Goal: Transaction & Acquisition: Obtain resource

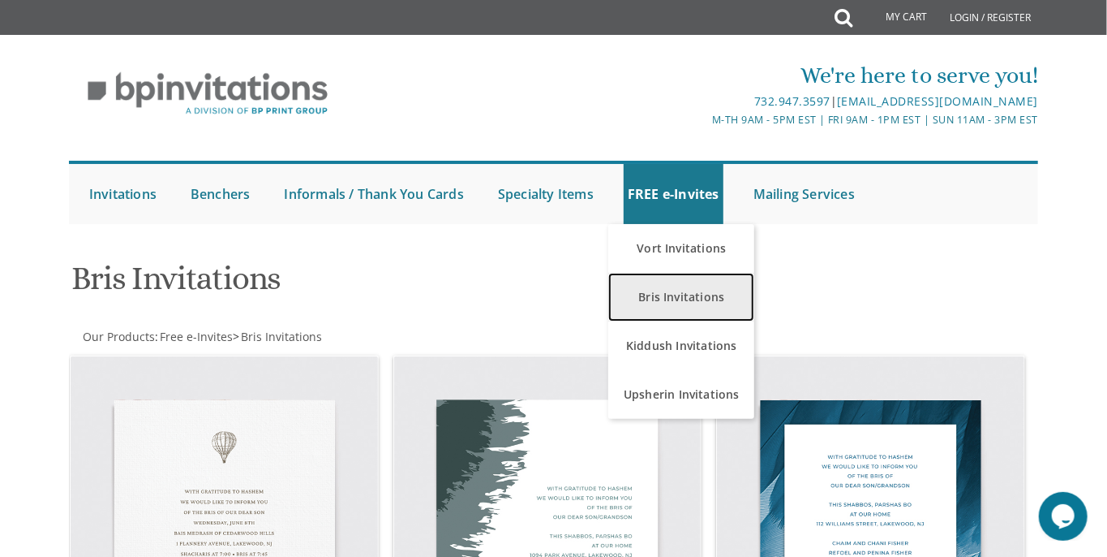
click at [673, 294] on link "Bris Invitations" at bounding box center [681, 297] width 146 height 49
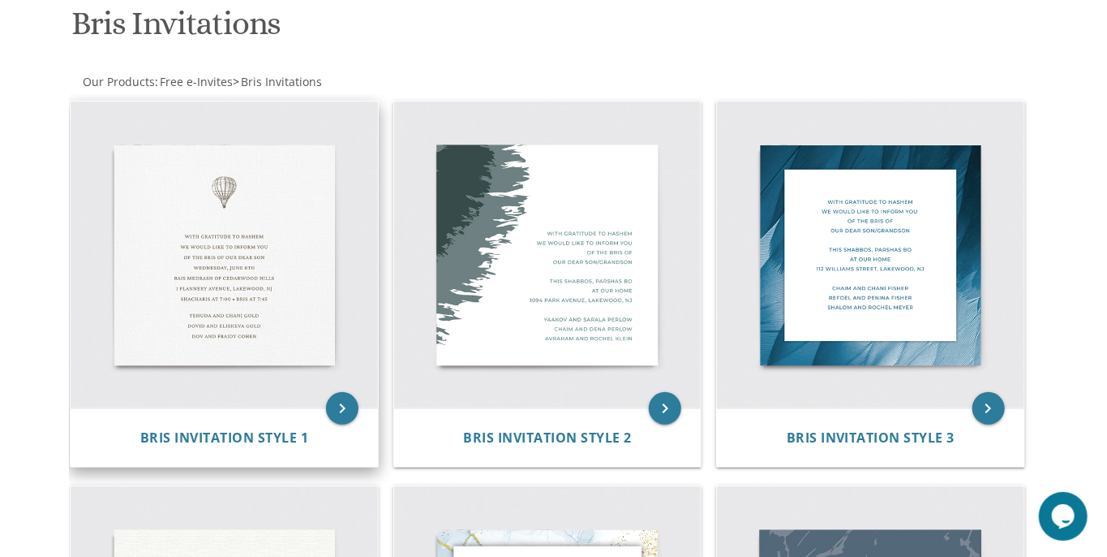
scroll to position [256, 0]
click at [239, 273] on img at bounding box center [224, 254] width 307 height 307
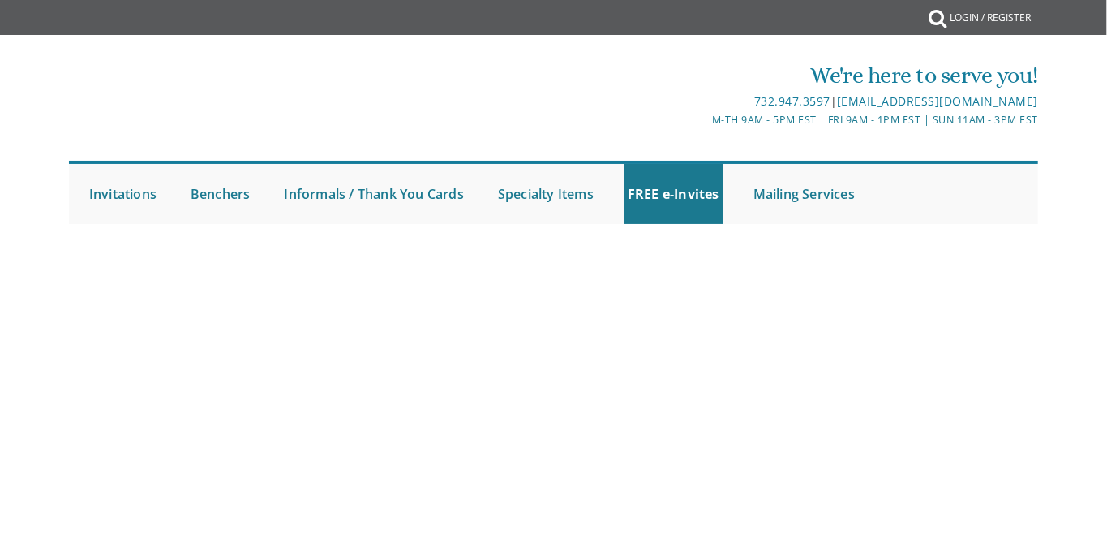
click at [346, 405] on body "My Cart {{shoppingcart.totalQuantityDisplay}} Total: {{shoppingcart.subtotal}} …" at bounding box center [553, 278] width 1107 height 557
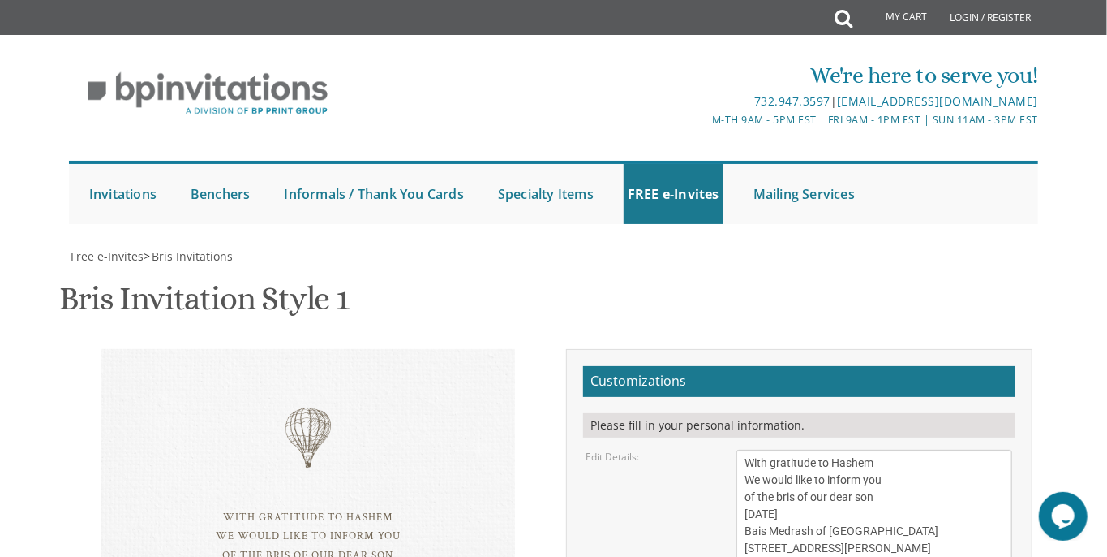
scroll to position [251, 0]
click at [884, 449] on textarea "With gratitude to Hashem We would like to inform you of the bris of our dear so…" at bounding box center [875, 513] width 277 height 129
drag, startPoint x: 806, startPoint y: 264, endPoint x: 750, endPoint y: 263, distance: 56.0
click at [750, 449] on textarea "With gratitude to Hashem We would like to inform you of the bris of our dear so…" at bounding box center [875, 513] width 277 height 129
drag, startPoint x: 917, startPoint y: 281, endPoint x: 748, endPoint y: 272, distance: 169.0
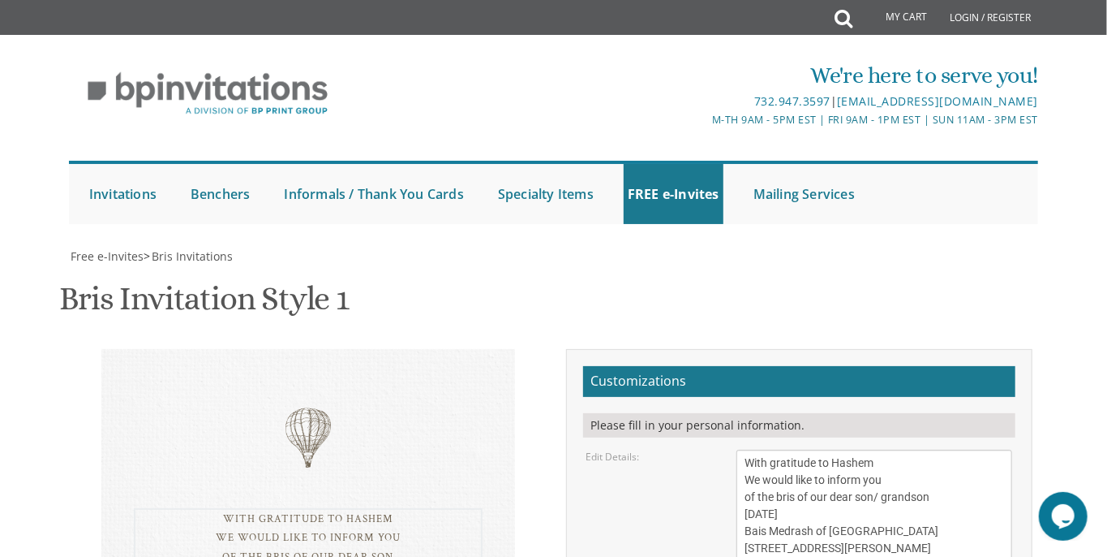
click at [748, 449] on textarea "With gratitude to Hashem We would like to inform you of the bris of our dear so…" at bounding box center [875, 513] width 277 height 129
click at [847, 449] on textarea "With gratitude to Hashem We would like to inform you of the bris of our dear so…" at bounding box center [875, 513] width 277 height 129
click at [869, 449] on textarea "With gratitude to Hashem We would like to inform you of the bris of our dear so…" at bounding box center [875, 513] width 277 height 129
paste textarea "102-11 Queens Blvd, Forest Hills, NY 11375"
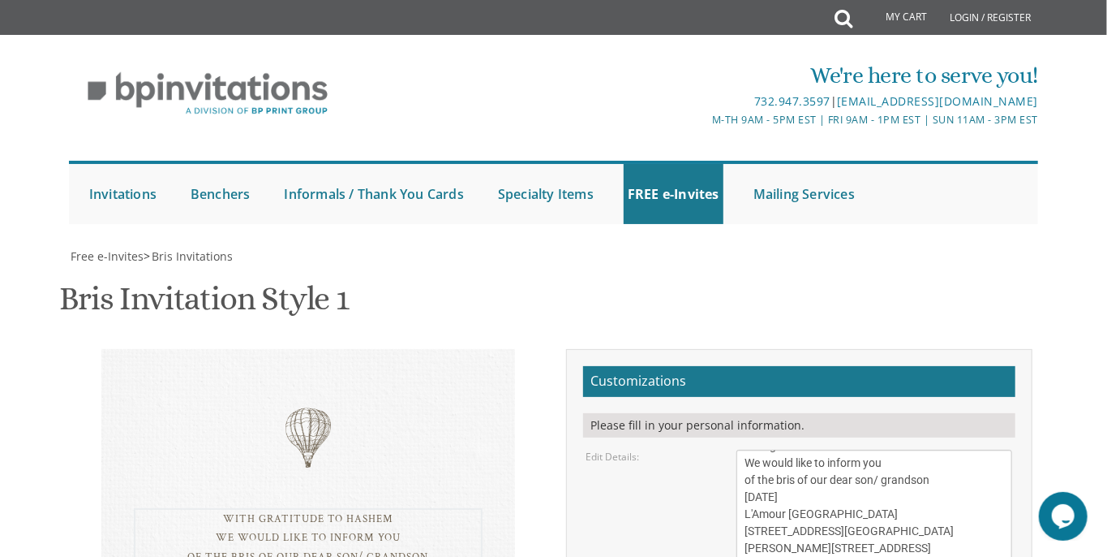
drag, startPoint x: 912, startPoint y: 294, endPoint x: 748, endPoint y: 296, distance: 163.9
click at [747, 449] on textarea "With gratitude to Hashem We would like to inform you of the bris of our dear so…" at bounding box center [875, 513] width 277 height 129
click at [819, 449] on textarea "With gratitude to Hashem We would like to inform you of the bris of our dear so…" at bounding box center [875, 513] width 277 height 129
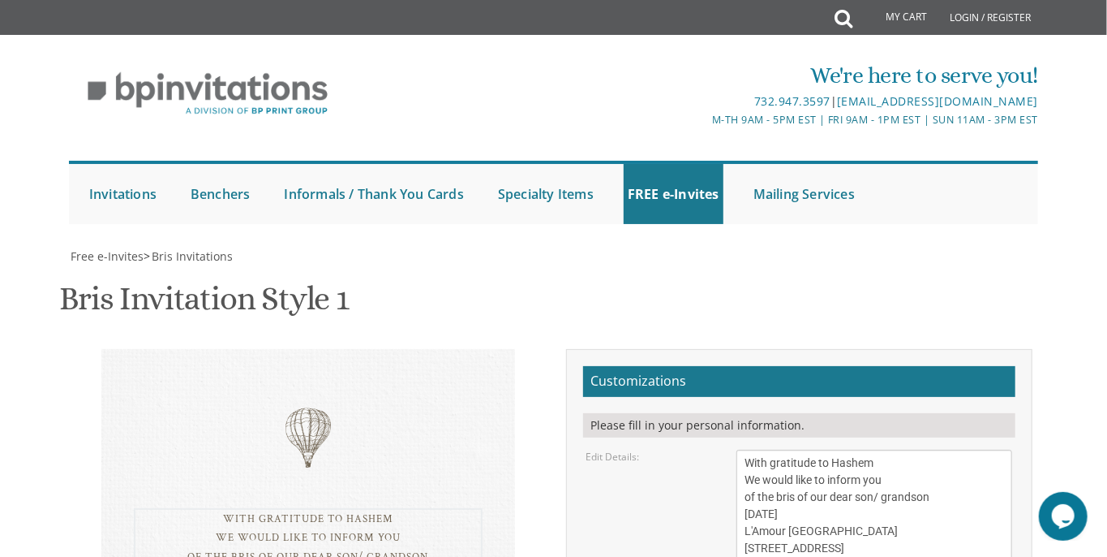
click at [911, 449] on textarea "With gratitude to Hashem We would like to inform you of the bris of our dear so…" at bounding box center [875, 513] width 277 height 129
click at [838, 449] on textarea "With gratitude to Hashem We would like to inform you of the bris of our dear so…" at bounding box center [875, 513] width 277 height 129
type textarea "With gratitude to Hashem We would like to inform you of the bris of our dear so…"
drag, startPoint x: 868, startPoint y: 316, endPoint x: 748, endPoint y: 321, distance: 120.2
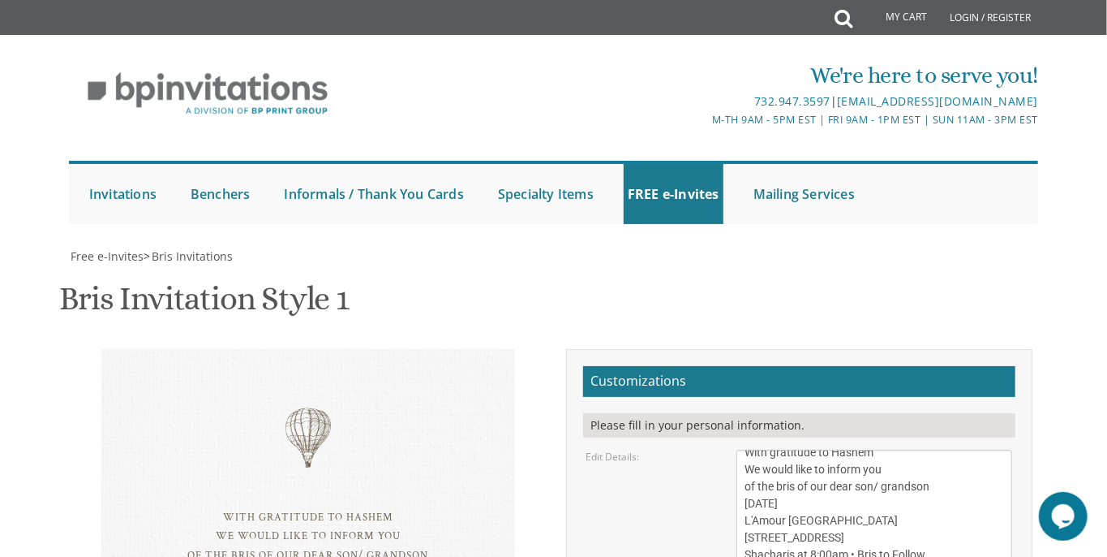
drag, startPoint x: 903, startPoint y: 334, endPoint x: 750, endPoint y: 338, distance: 153.4
drag, startPoint x: 882, startPoint y: 351, endPoint x: 746, endPoint y: 356, distance: 136.4
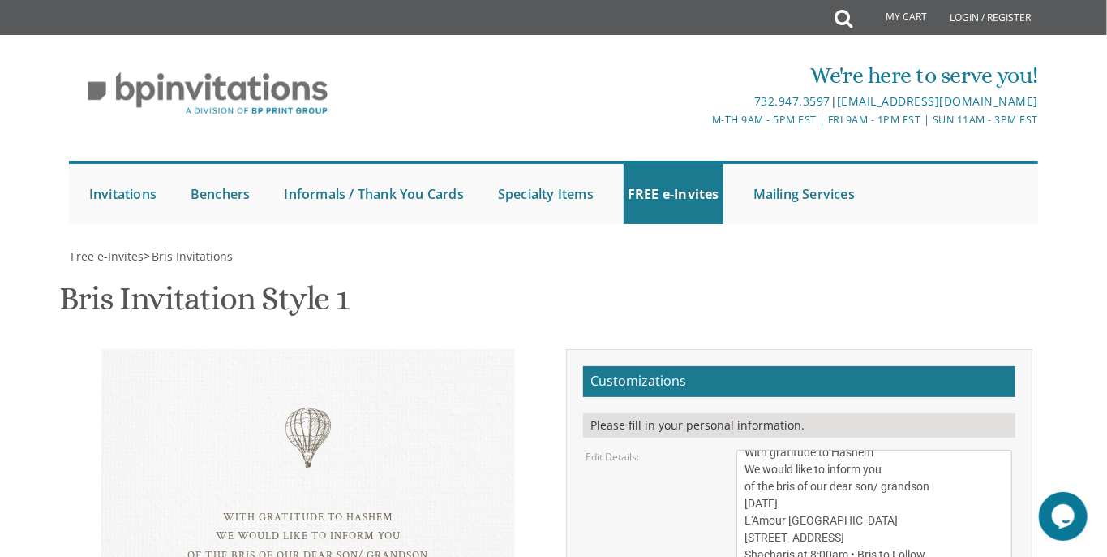
type textarea "Samuel and Rebecca Sabzanov Petr and Elionora Sabzanov Arkadiy and Mira Inoyatov"
type input "safeanesthesiapllc@gmail.com"
